Goal: Task Accomplishment & Management: Complete application form

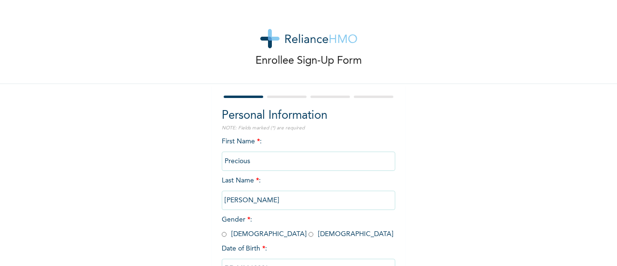
click at [246, 200] on input "[PERSON_NAME]" at bounding box center [309, 199] width 174 height 19
click at [288, 197] on input "[PERSON_NAME]" at bounding box center [309, 199] width 174 height 19
click at [297, 205] on input "[PERSON_NAME]" at bounding box center [309, 199] width 174 height 19
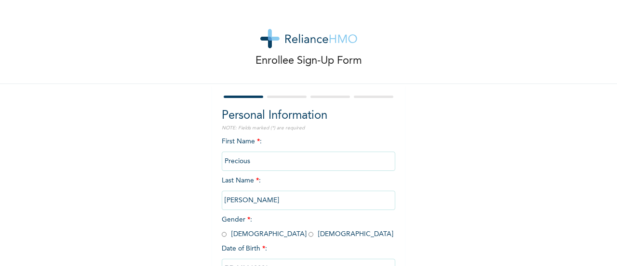
click at [297, 205] on input "[PERSON_NAME]" at bounding box center [309, 199] width 174 height 19
click at [287, 163] on input "Precious" at bounding box center [309, 160] width 174 height 19
click at [308, 234] on input "radio" at bounding box center [310, 233] width 5 height 9
radio input "true"
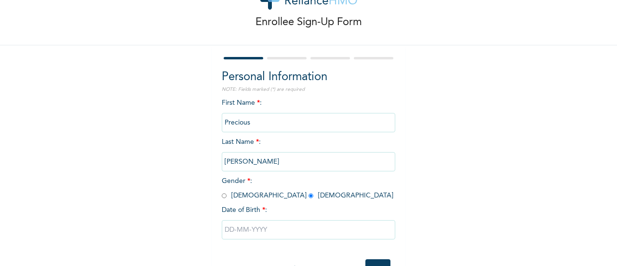
scroll to position [58, 0]
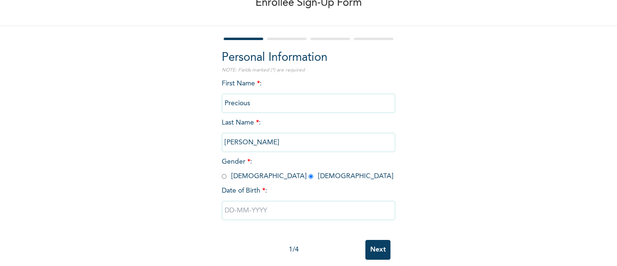
click at [242, 214] on input "text" at bounding box center [309, 210] width 174 height 19
select select "9"
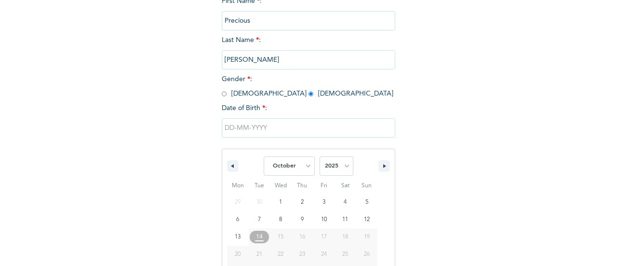
scroll to position [173, 0]
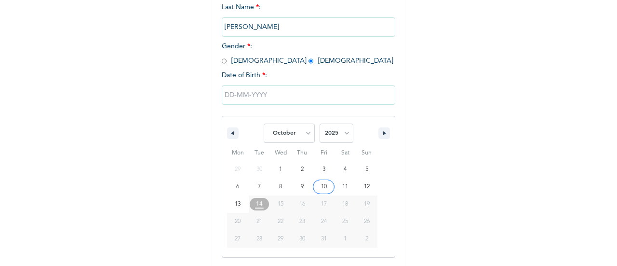
type input "[DATE]"
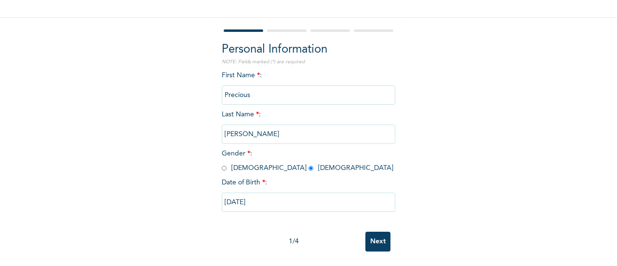
scroll to position [74, 0]
click at [271, 198] on input "[DATE]" at bounding box center [309, 201] width 174 height 19
select select "9"
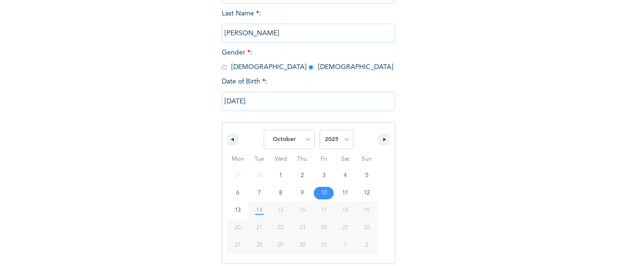
scroll to position [173, 0]
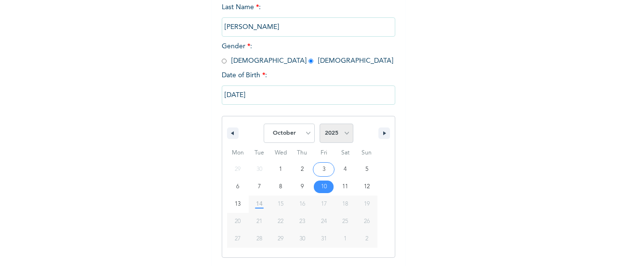
click at [344, 134] on select "2025 2024 2023 2022 2021 2020 2019 2018 2017 2016 2015 2014 2013 2012 2011 2010…" at bounding box center [337, 132] width 34 height 19
select select "1993"
click at [320, 124] on select "2025 2024 2023 2022 2021 2020 2019 2018 2017 2016 2015 2014 2013 2012 2011 2010…" at bounding box center [337, 132] width 34 height 19
type input "[DATE]"
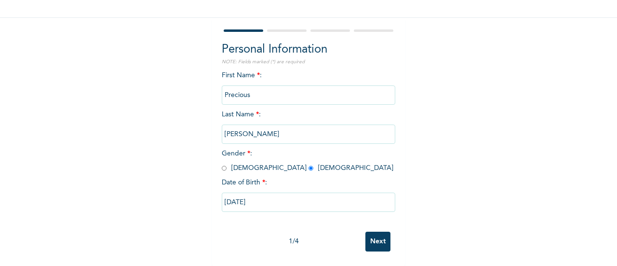
click at [377, 236] on input "Next" at bounding box center [377, 241] width 25 height 20
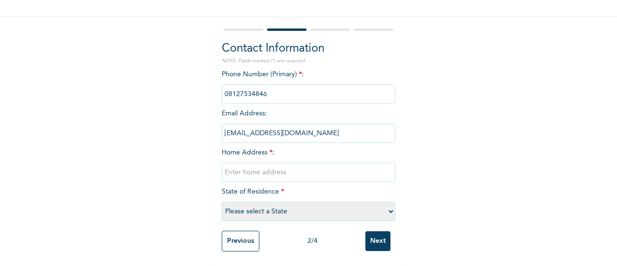
click at [267, 167] on input "text" at bounding box center [309, 171] width 174 height 19
type input "[STREET_ADDRESS]"
click at [380, 203] on select "Please select a State [PERSON_NAME] (FCT) [PERSON_NAME] Ibom [GEOGRAPHIC_DATA] …" at bounding box center [309, 210] width 174 height 19
select select "33"
click at [222, 201] on select "Please select a State [PERSON_NAME] (FCT) [PERSON_NAME] Ibom [GEOGRAPHIC_DATA] …" at bounding box center [309, 210] width 174 height 19
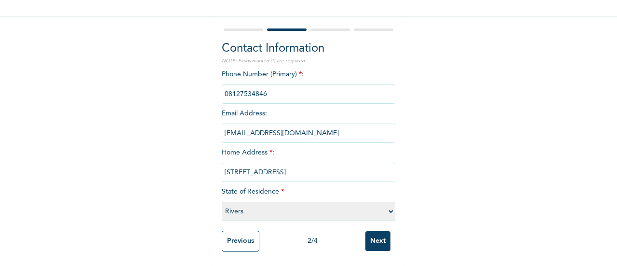
click at [378, 235] on input "Next" at bounding box center [377, 241] width 25 height 20
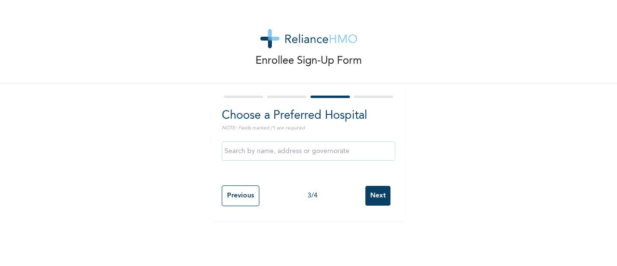
scroll to position [0, 0]
click at [238, 153] on input "text" at bounding box center [309, 150] width 174 height 19
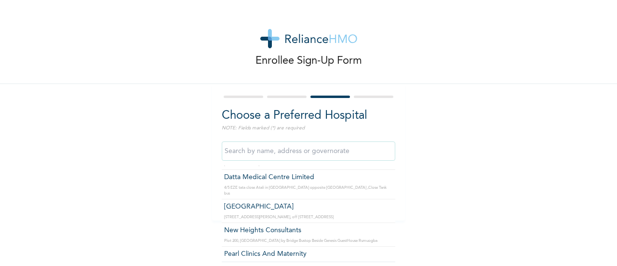
scroll to position [96, 0]
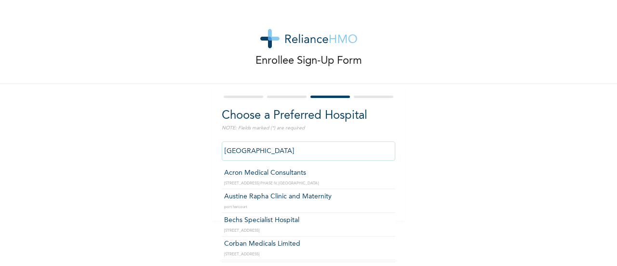
click at [303, 154] on input "[GEOGRAPHIC_DATA]" at bounding box center [309, 150] width 174 height 19
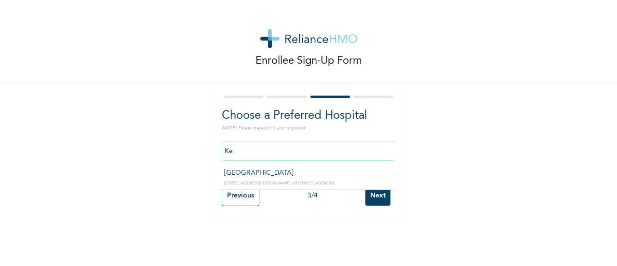
type input "K"
type input "h"
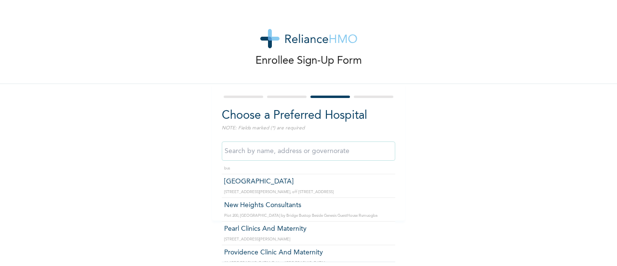
scroll to position [116, 0]
type input "[GEOGRAPHIC_DATA]"
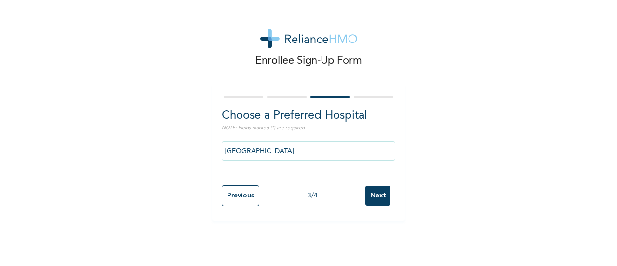
click at [371, 199] on input "Next" at bounding box center [377, 196] width 25 height 20
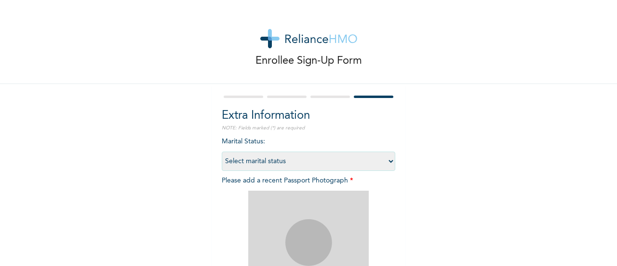
click at [386, 164] on select "Select marital status [DEMOGRAPHIC_DATA] Married [DEMOGRAPHIC_DATA] Widow/[DEMO…" at bounding box center [309, 160] width 174 height 19
select select "1"
click at [222, 151] on select "Select marital status [DEMOGRAPHIC_DATA] Married [DEMOGRAPHIC_DATA] Widow/[DEMO…" at bounding box center [309, 160] width 174 height 19
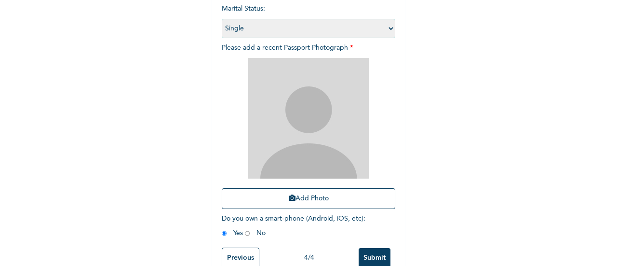
scroll to position [135, 0]
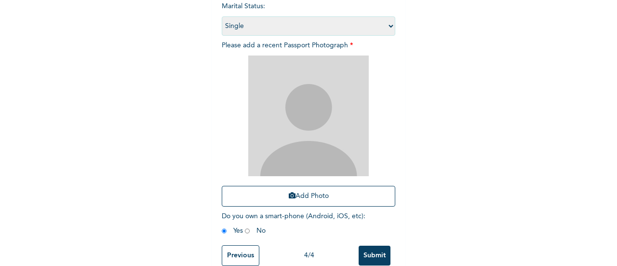
click at [377, 250] on input "Submit" at bounding box center [375, 255] width 32 height 20
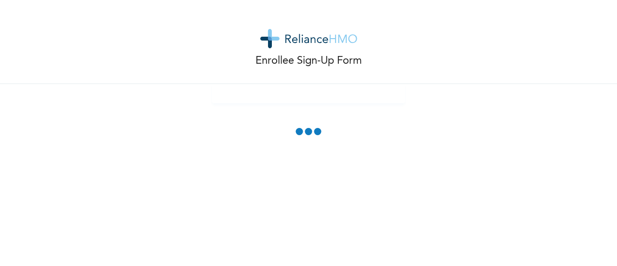
scroll to position [98, 0]
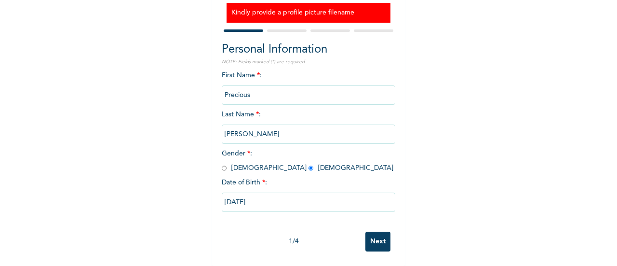
click at [367, 242] on input "Next" at bounding box center [377, 241] width 25 height 20
select select "33"
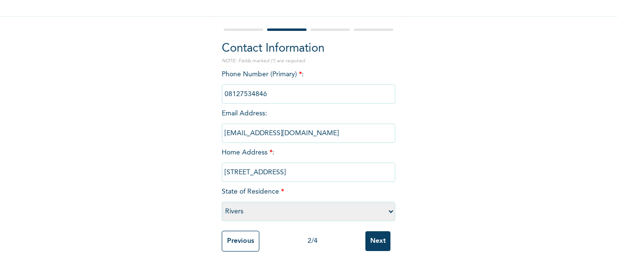
scroll to position [69, 0]
click at [367, 242] on input "Next" at bounding box center [377, 241] width 25 height 20
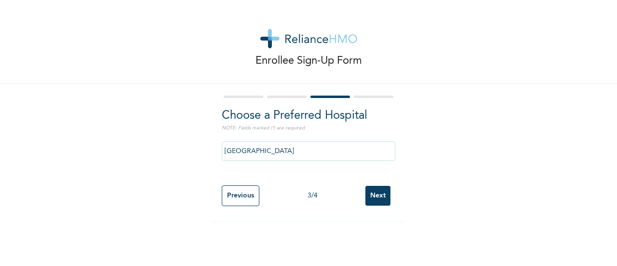
scroll to position [0, 0]
click at [377, 201] on input "Next" at bounding box center [377, 196] width 25 height 20
select select "1"
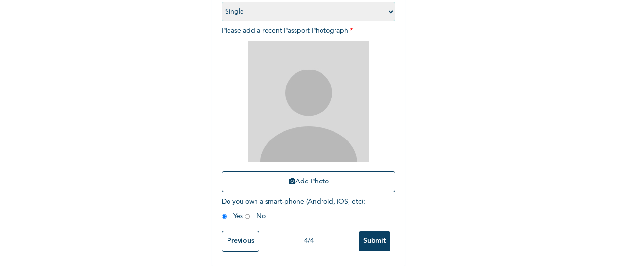
scroll to position [157, 0]
click at [320, 175] on button "Add Photo" at bounding box center [309, 181] width 174 height 21
click at [317, 177] on button "Add Photo" at bounding box center [309, 181] width 174 height 21
click at [281, 171] on button "Add Photo" at bounding box center [309, 181] width 174 height 21
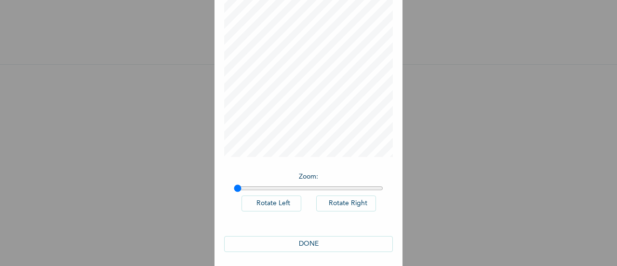
scroll to position [70, 0]
click at [310, 238] on button "DONE" at bounding box center [308, 239] width 169 height 16
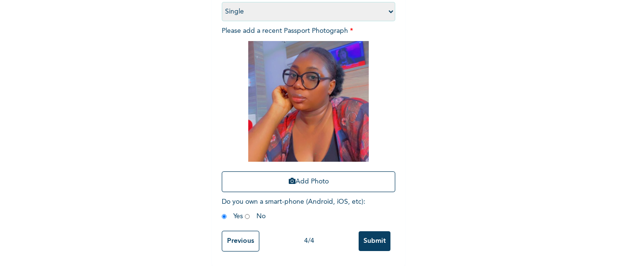
scroll to position [157, 0]
click at [370, 240] on input "Submit" at bounding box center [375, 241] width 32 height 20
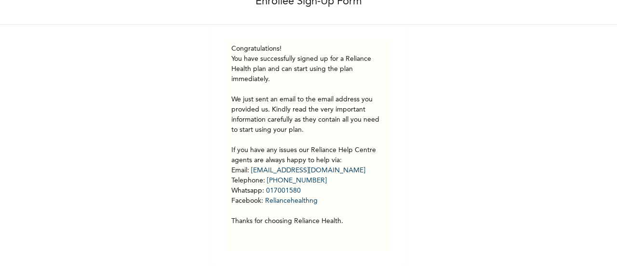
scroll to position [67, 0]
